Goal: Obtain resource: Download file/media

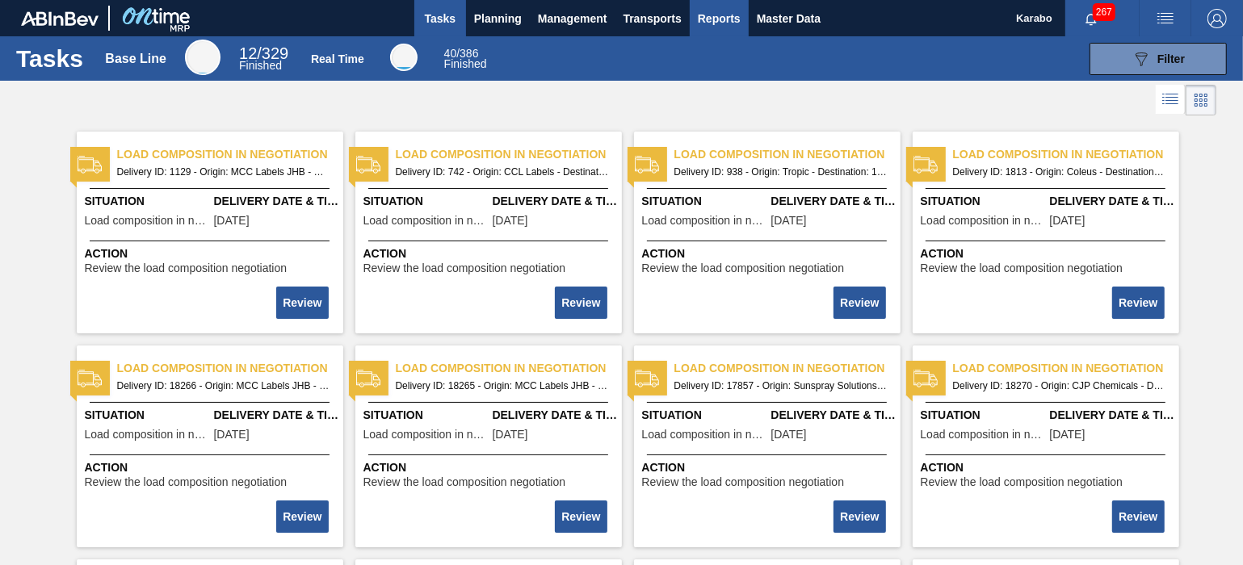
click at [699, 17] on span "Reports" at bounding box center [719, 18] width 43 height 19
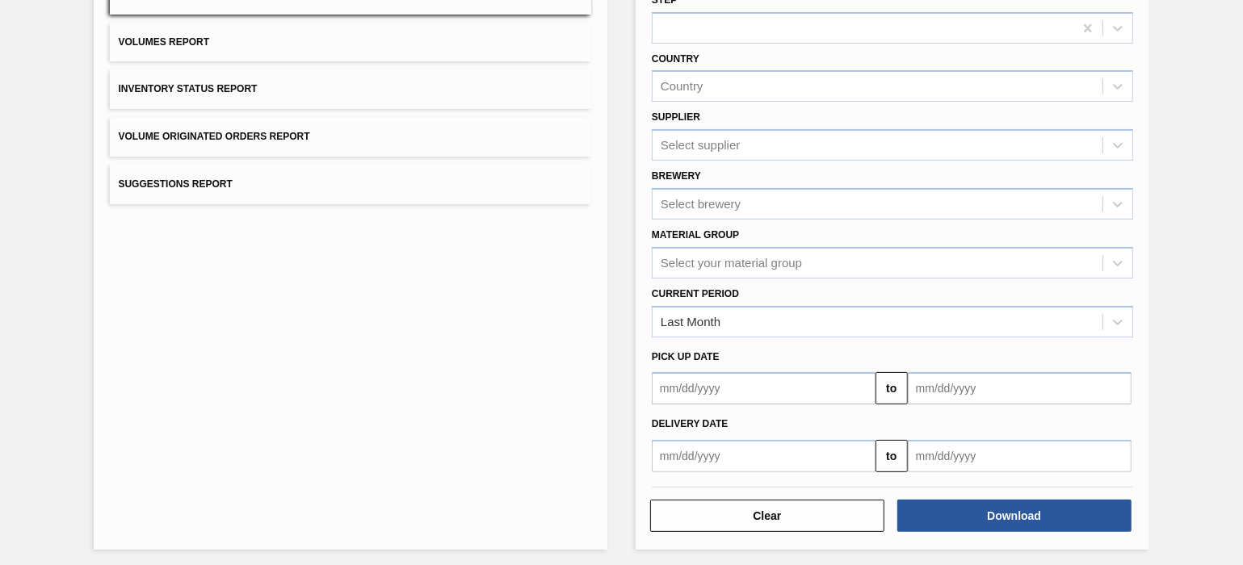
scroll to position [178, 0]
click at [820, 309] on div "Last Month" at bounding box center [878, 320] width 450 height 23
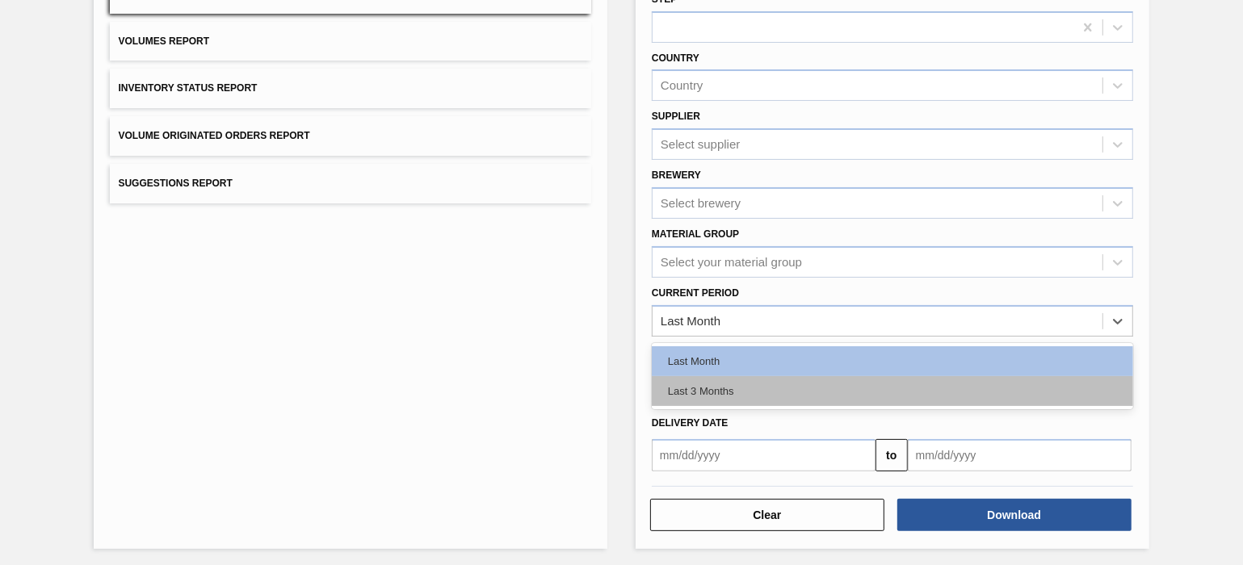
click at [817, 376] on div "Last 3 Months" at bounding box center [892, 391] width 481 height 30
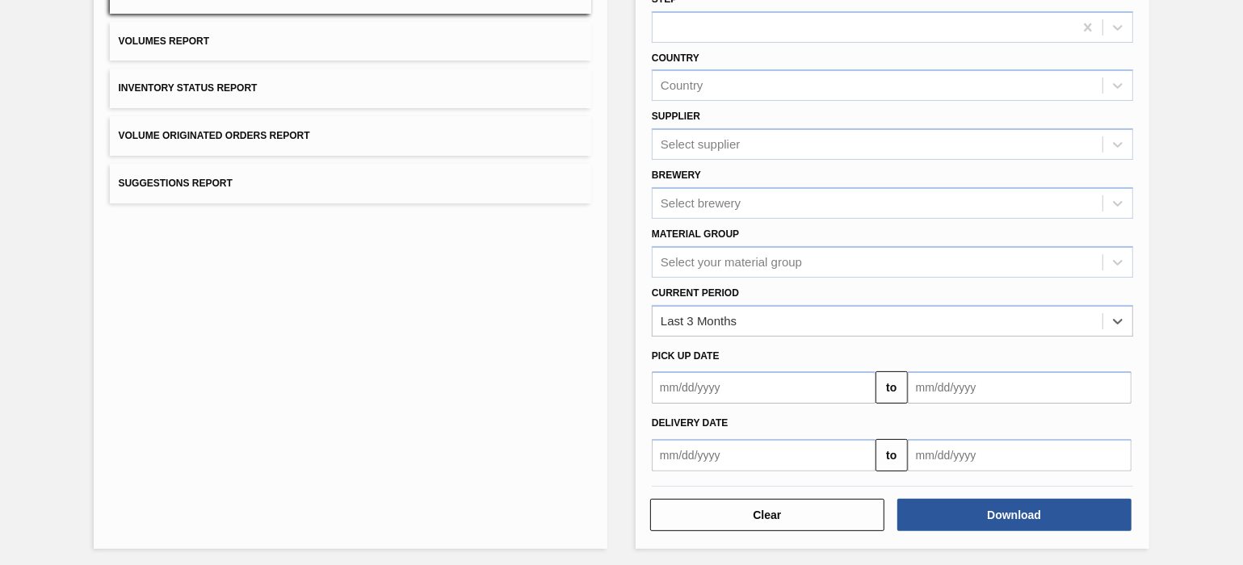
click at [970, 404] on input "text" at bounding box center [1020, 388] width 224 height 32
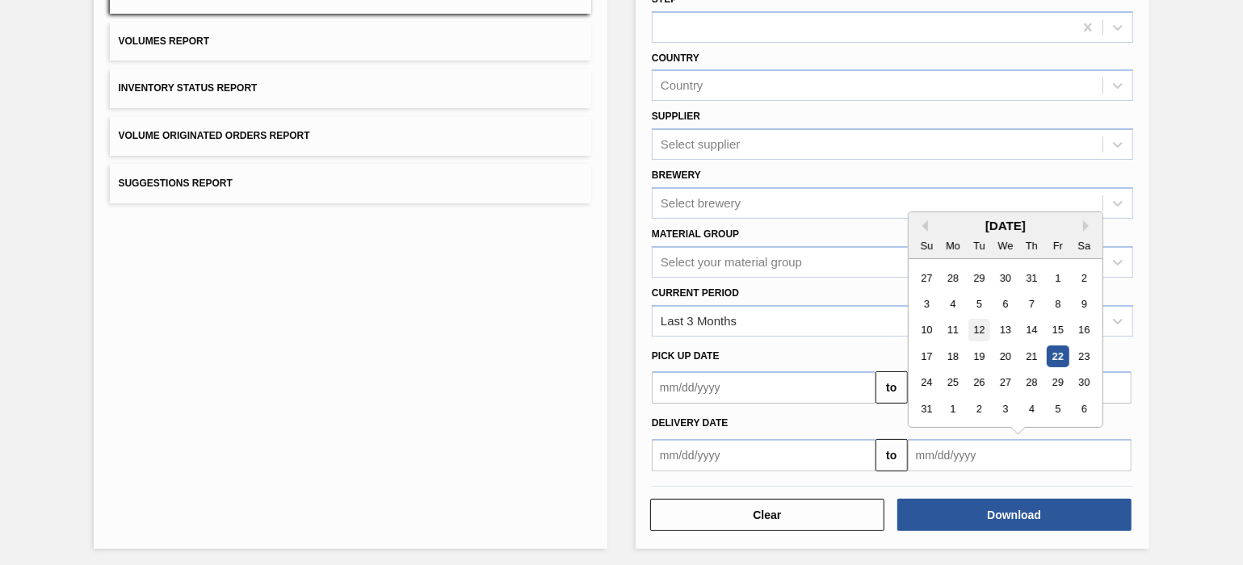
click at [984, 325] on div "12" at bounding box center [979, 331] width 22 height 22
type input "[DATE]"
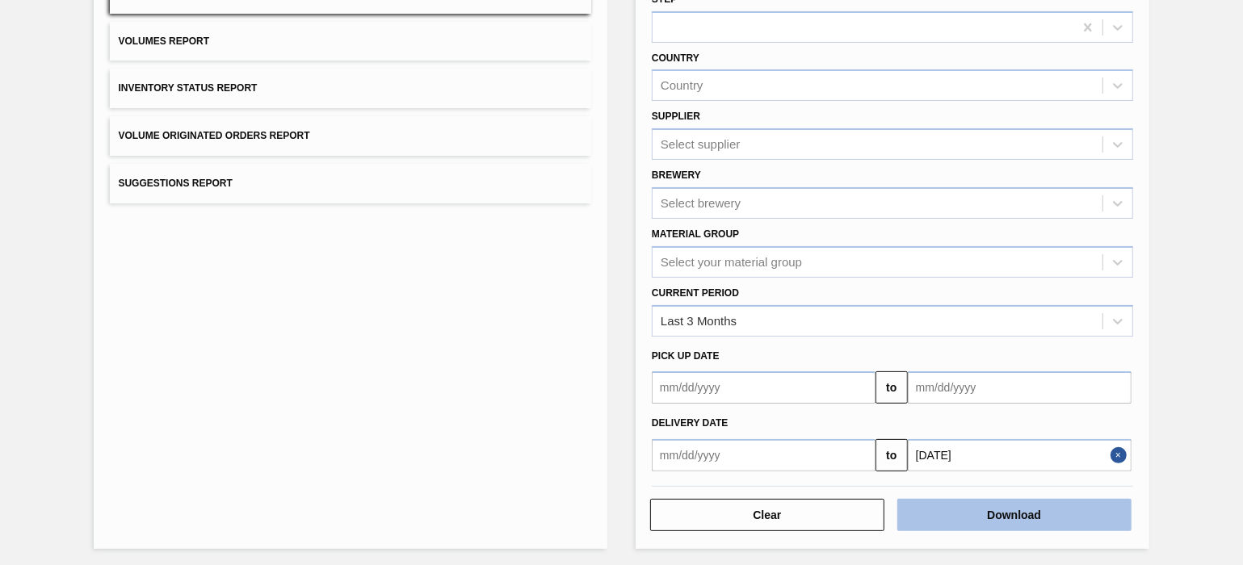
click at [993, 451] on button "Download" at bounding box center [1014, 515] width 234 height 32
